Goal: Task Accomplishment & Management: Complete application form

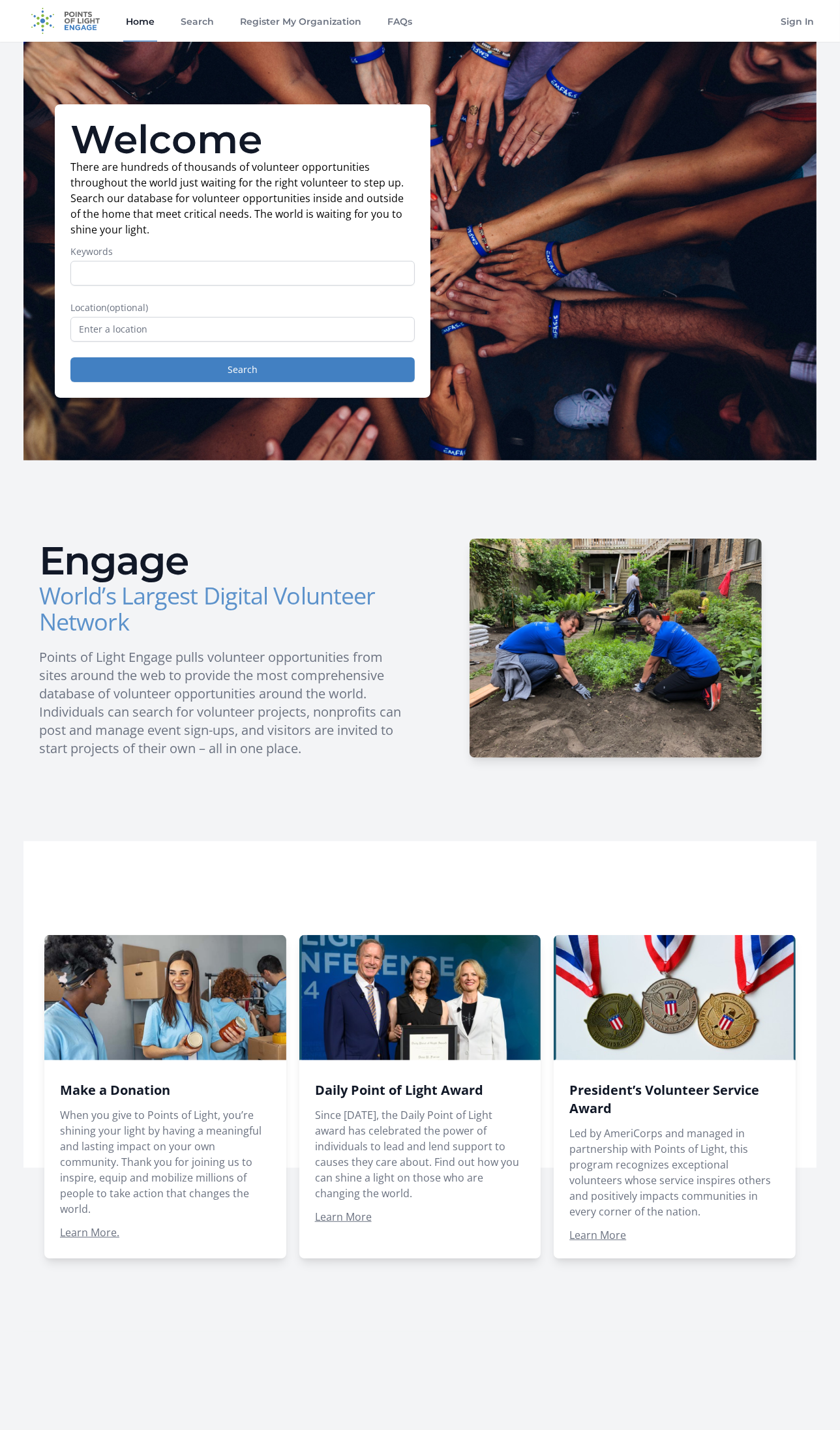
click at [155, 270] on input "Keywords" at bounding box center [243, 272] width 344 height 24
type input "senior citizens"
click at [71, 357] on button "Search" at bounding box center [243, 369] width 344 height 24
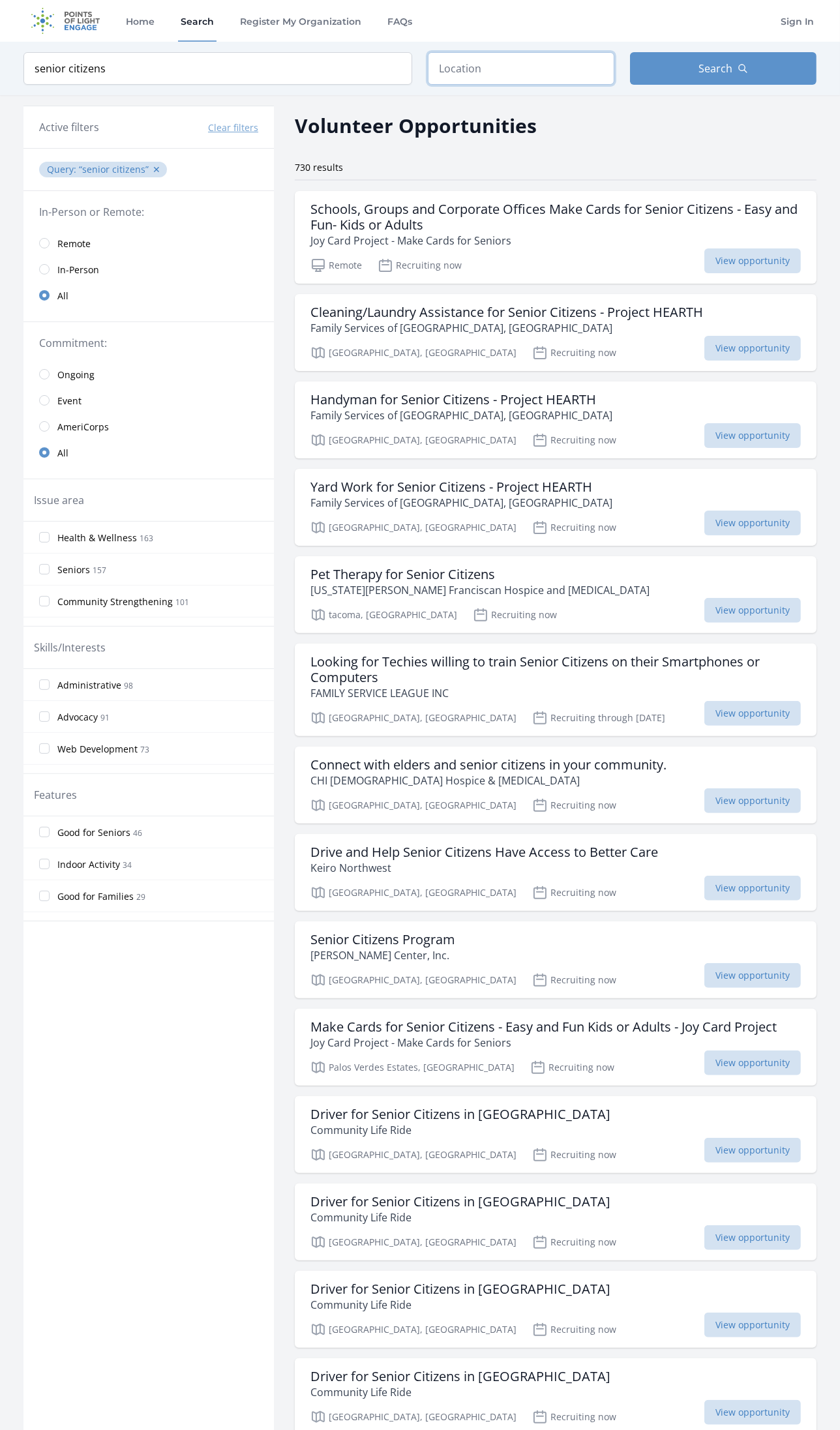
click at [455, 70] on input "text" at bounding box center [521, 68] width 186 height 33
type input "Encino, CA 91316, USA"
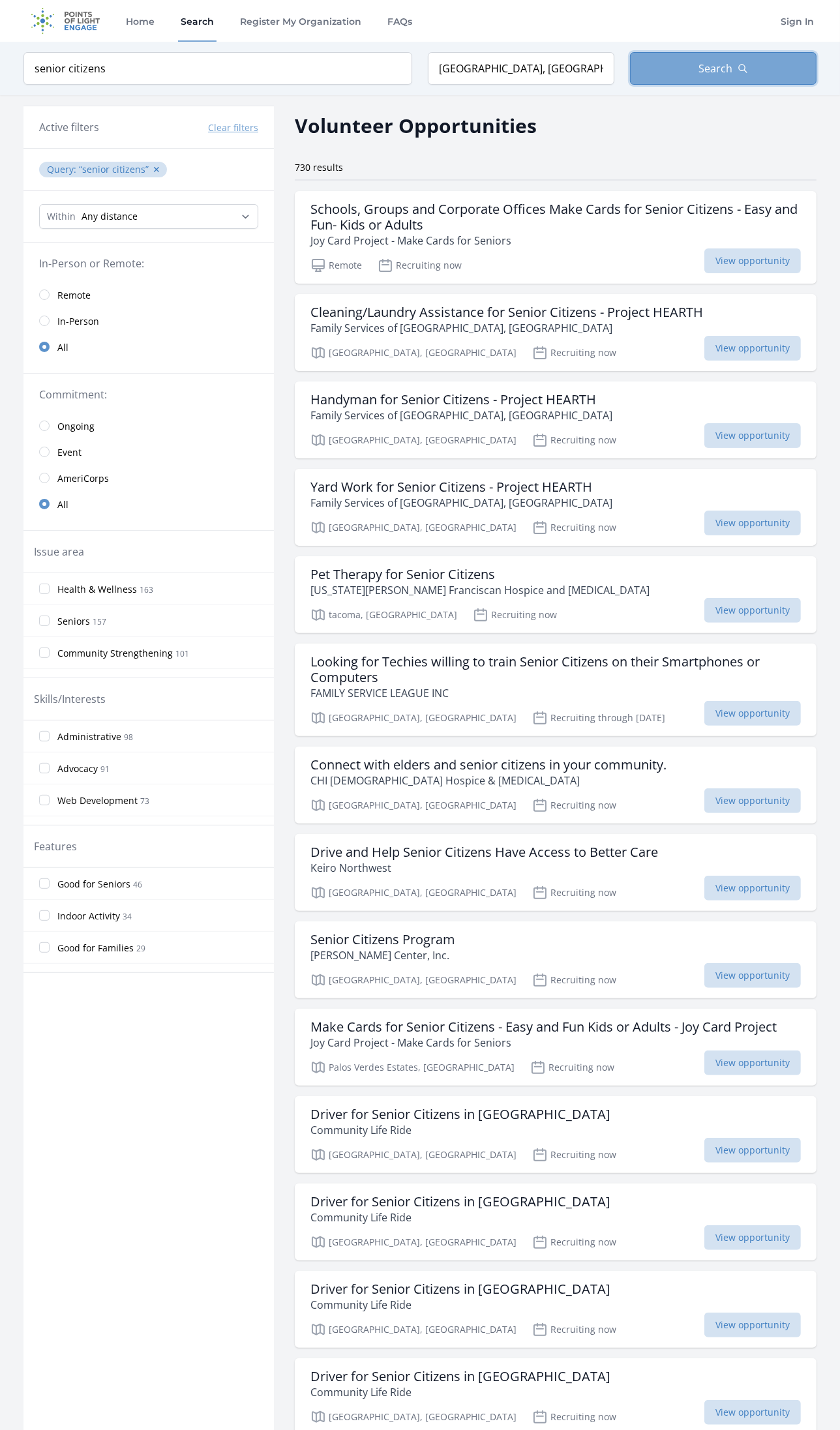
click at [708, 75] on span "Search" at bounding box center [715, 68] width 34 height 16
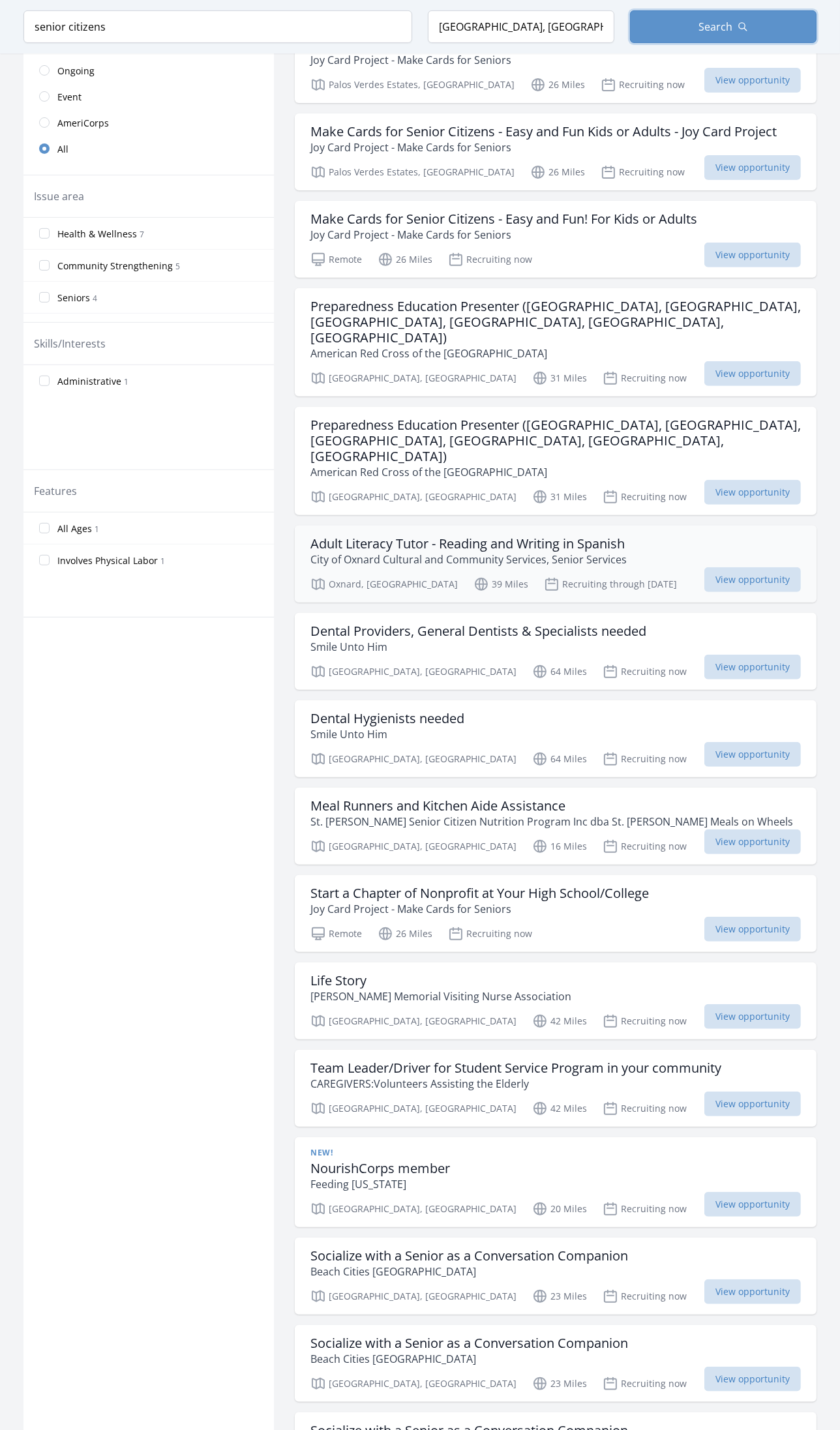
scroll to position [415, 0]
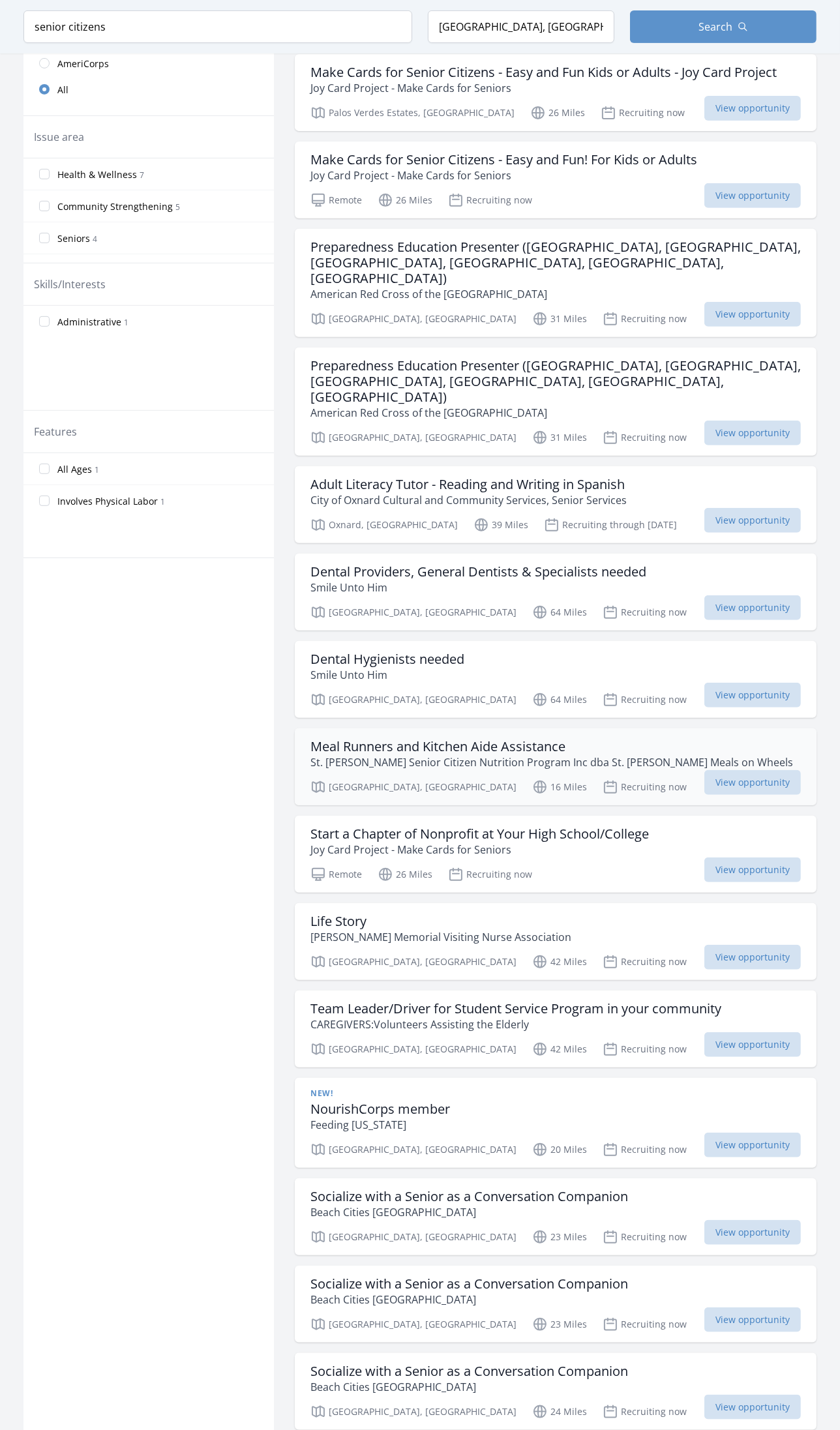
click at [447, 739] on h3 "Meal Runners and Kitchen Aide Assistance" at bounding box center [551, 746] width 482 height 16
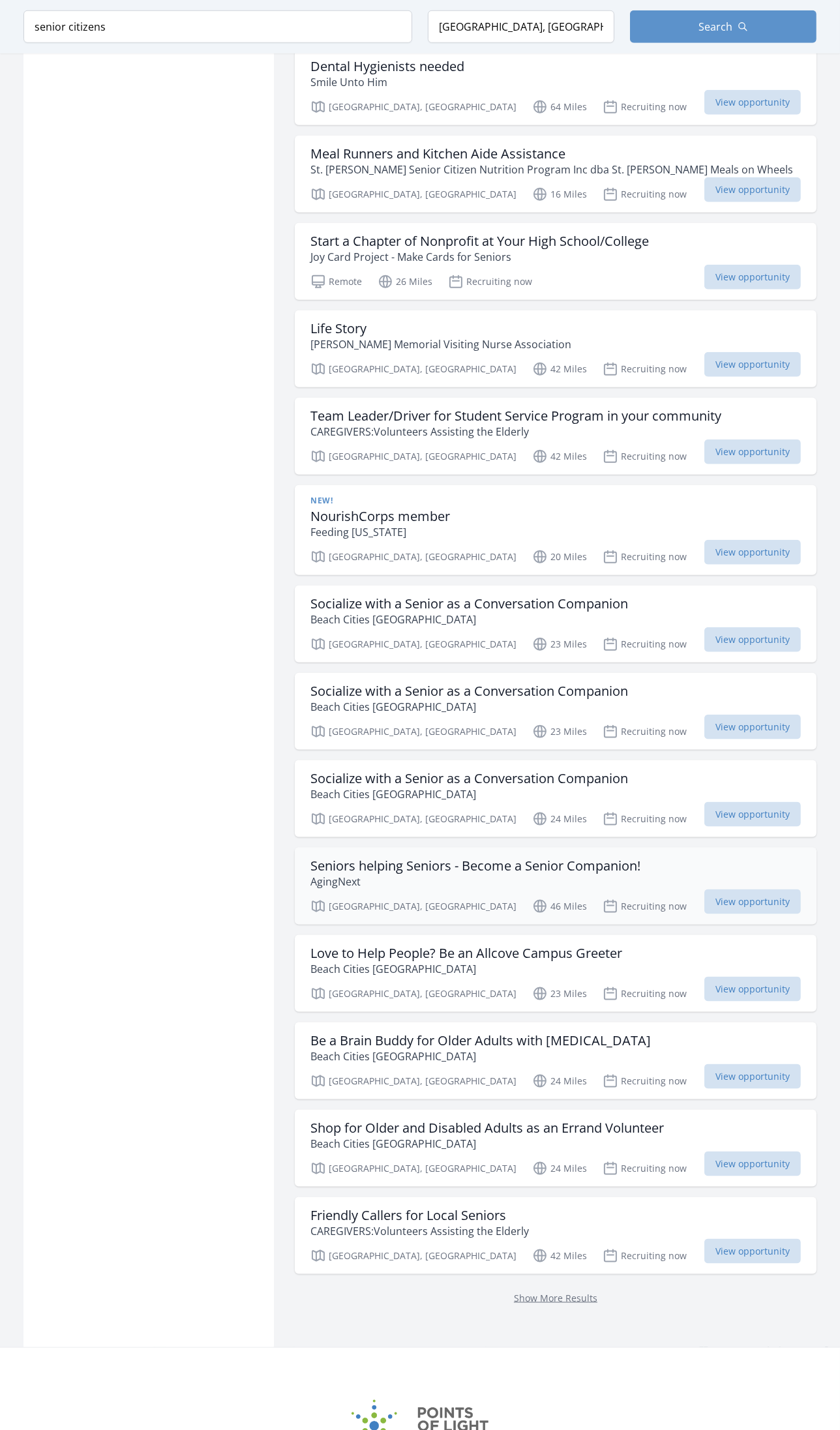
scroll to position [1115, 0]
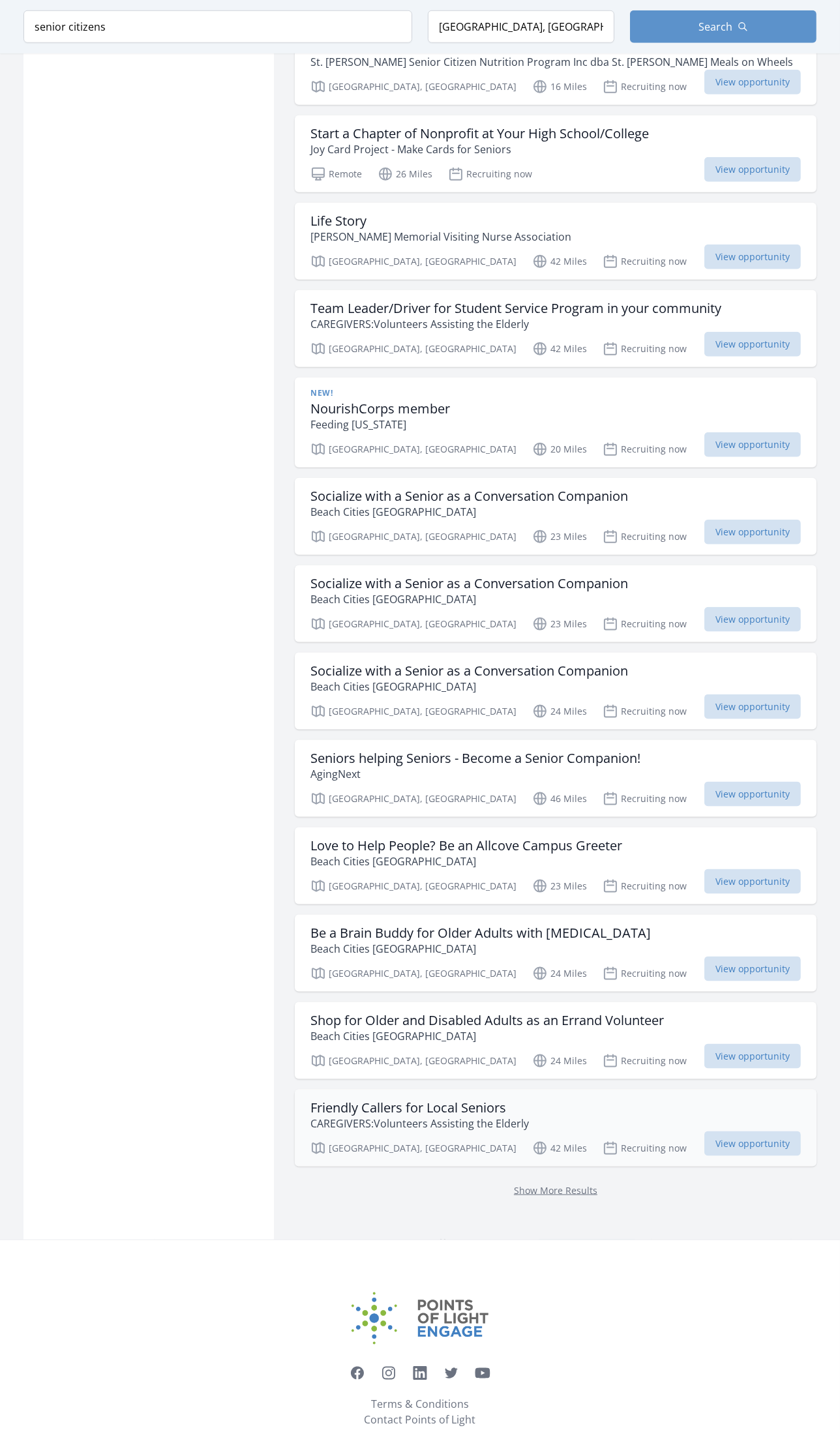
click at [428, 1101] on h3 "Friendly Callers for Local Seniors" at bounding box center [419, 1108] width 218 height 16
click at [527, 1013] on h3 "Shop for Older and Disabled Adults as an Errand Volunteer" at bounding box center [486, 1021] width 354 height 16
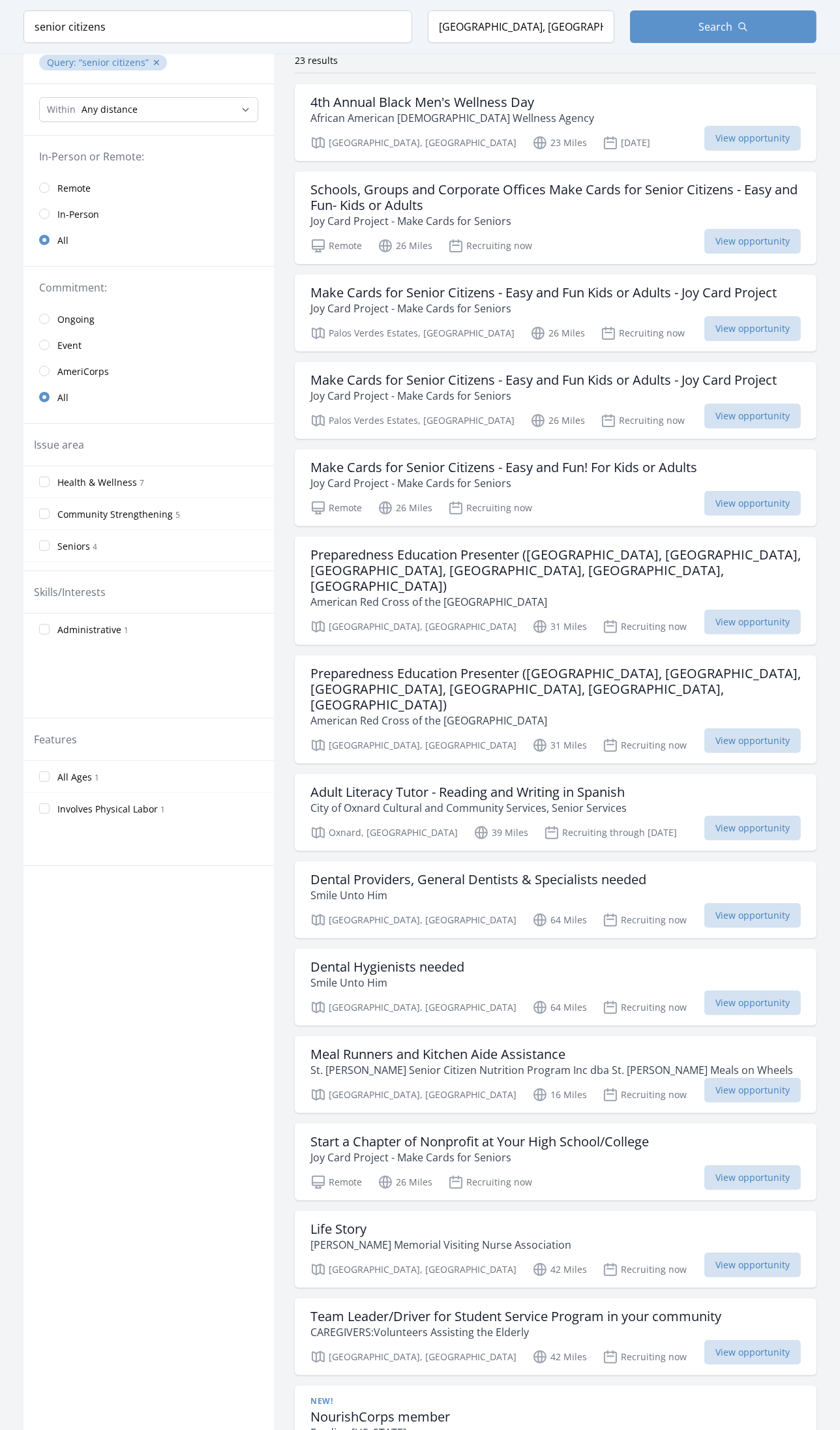
scroll to position [0, 0]
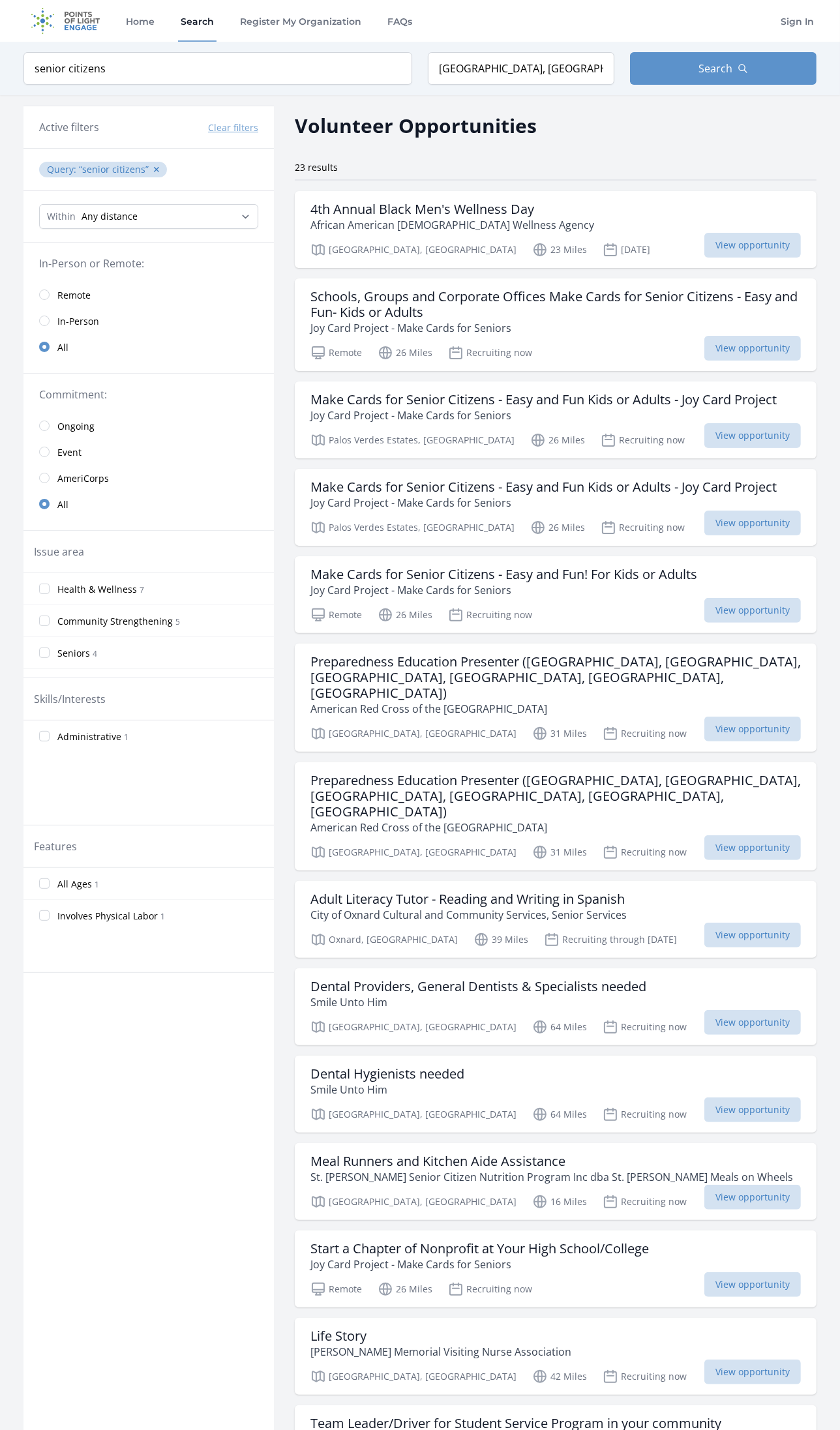
click at [51, 296] on link "Remote" at bounding box center [149, 294] width 250 height 26
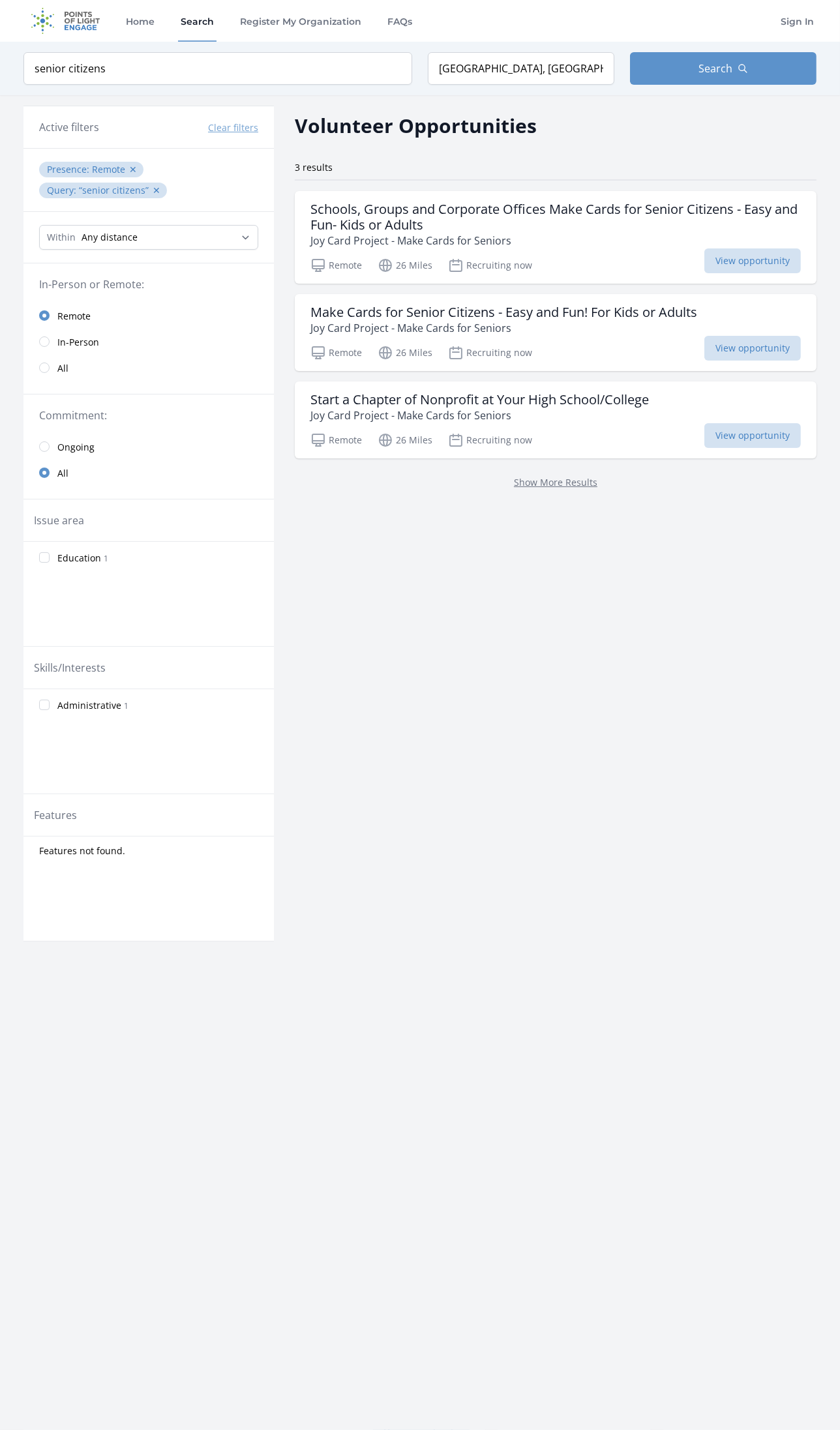
click at [238, 127] on button "Clear filters" at bounding box center [234, 128] width 50 height 13
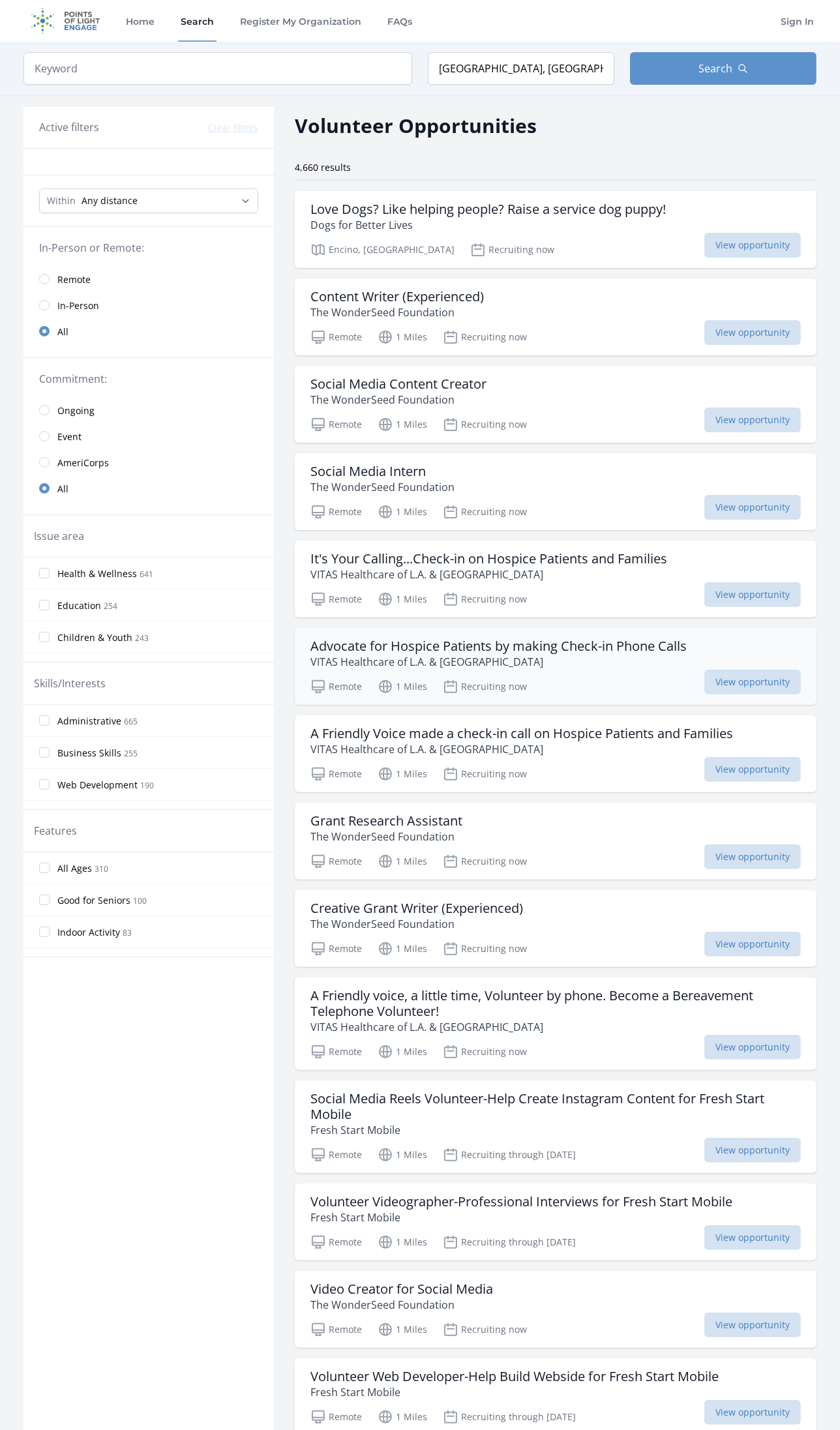
click at [496, 645] on h3 "Advocate for Hospice Patients by making Check-in Phone Calls" at bounding box center [498, 646] width 376 height 16
